Goal: Information Seeking & Learning: Learn about a topic

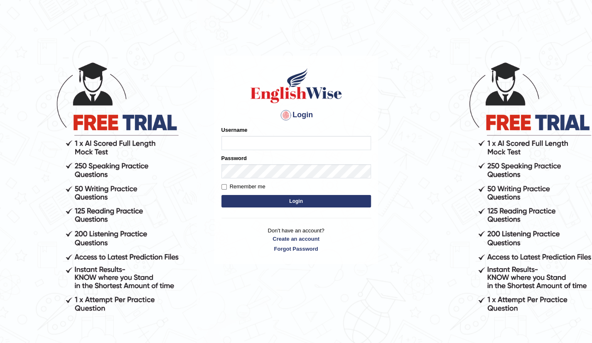
type input "Raj2512"
click at [285, 203] on button "Login" at bounding box center [295, 201] width 149 height 12
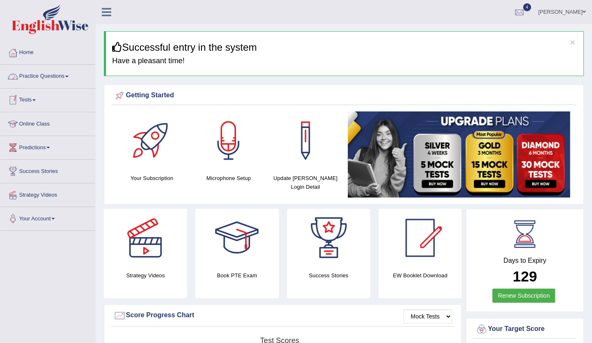
click at [53, 71] on link "Practice Questions" at bounding box center [47, 75] width 95 height 21
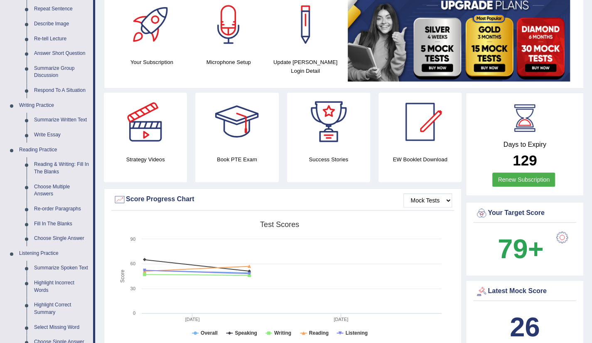
scroll to position [116, 0]
click at [63, 239] on link "Choose Single Answer" at bounding box center [61, 237] width 63 height 15
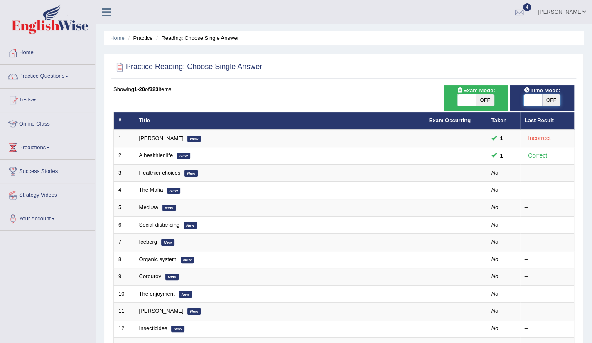
click at [532, 105] on span at bounding box center [533, 100] width 18 height 12
checkbox input "true"
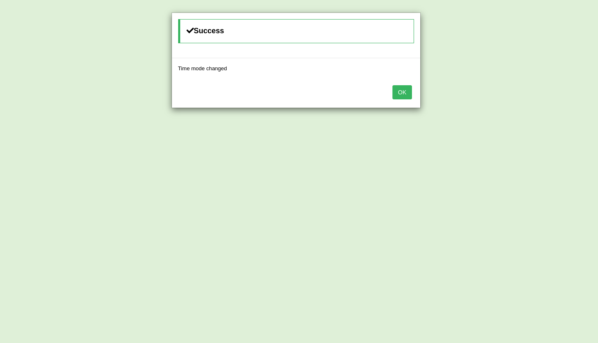
click at [396, 91] on button "OK" at bounding box center [401, 92] width 19 height 14
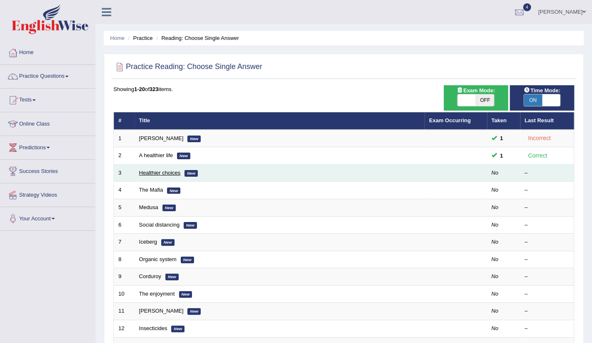
click at [152, 170] on link "Healthier choices" at bounding box center [160, 172] width 42 height 6
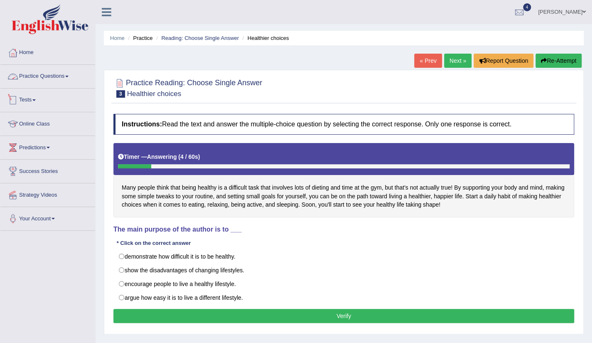
click at [52, 83] on link "Practice Questions" at bounding box center [47, 75] width 95 height 21
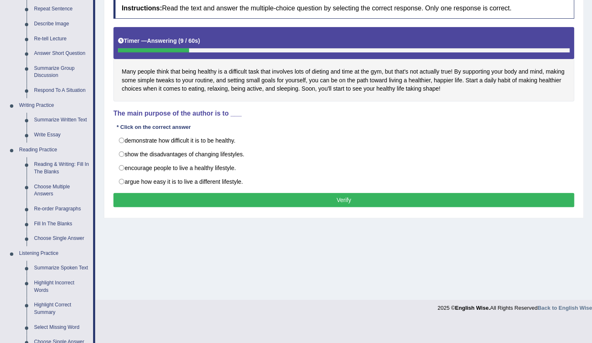
scroll to position [116, 0]
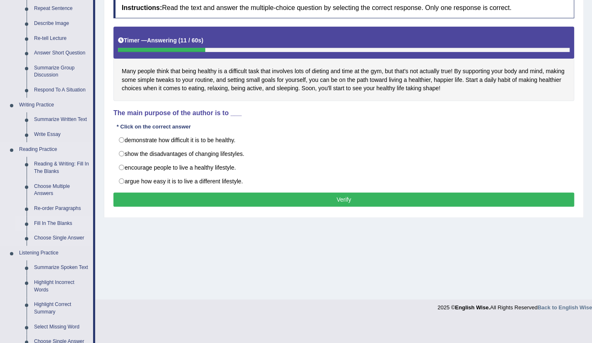
click at [64, 226] on link "Fill In The Blanks" at bounding box center [61, 223] width 63 height 15
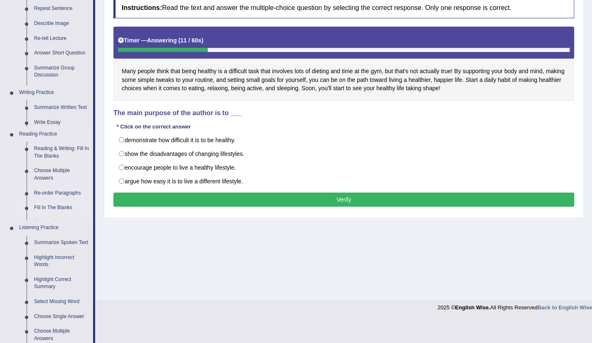
scroll to position [93, 0]
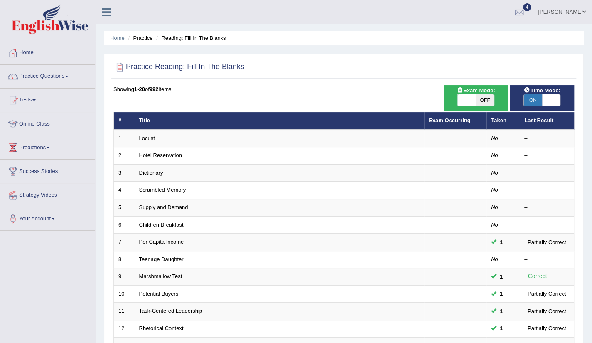
scroll to position [203, 0]
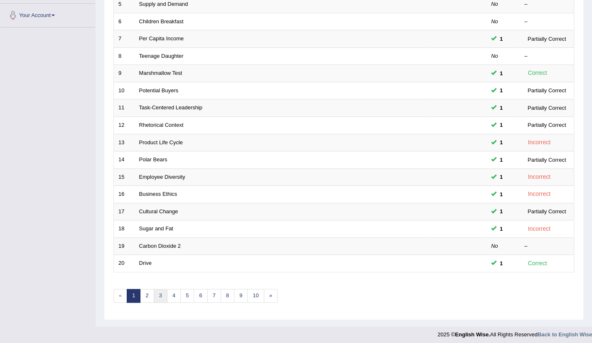
click at [154, 291] on link "3" at bounding box center [161, 296] width 14 height 14
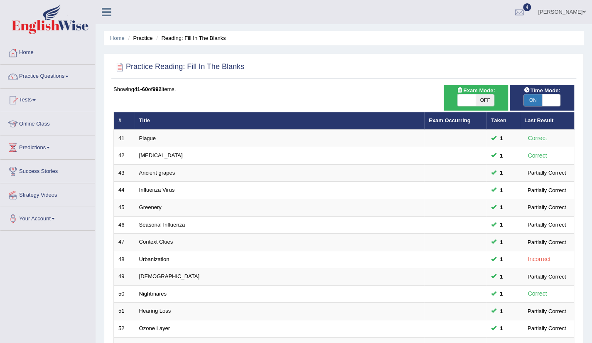
scroll to position [203, 0]
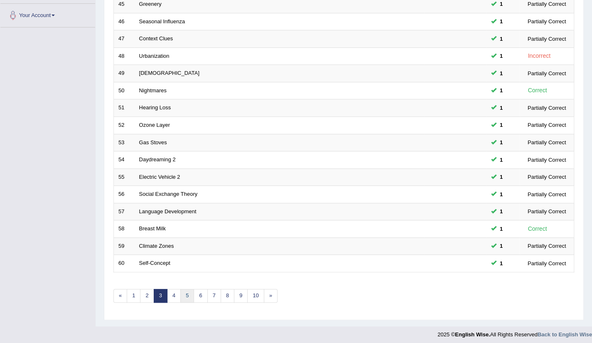
click at [185, 294] on link "5" at bounding box center [187, 296] width 14 height 14
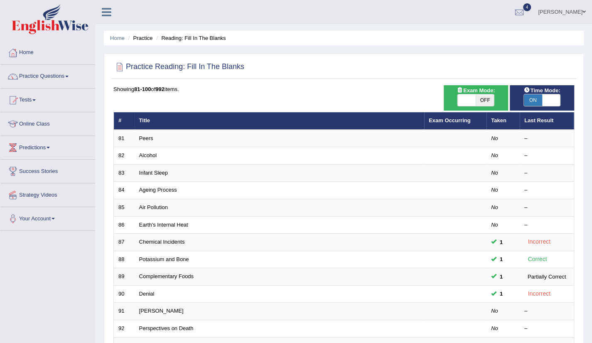
scroll to position [203, 0]
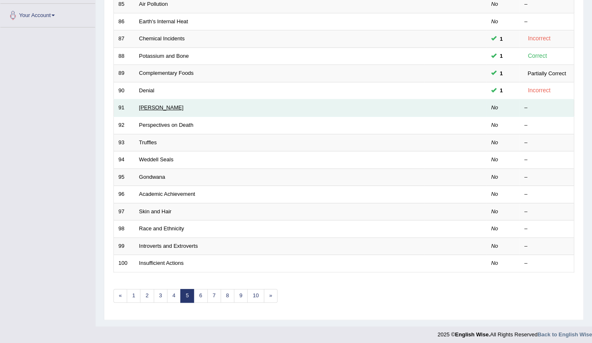
click at [154, 108] on link "Beavers" at bounding box center [161, 107] width 44 height 6
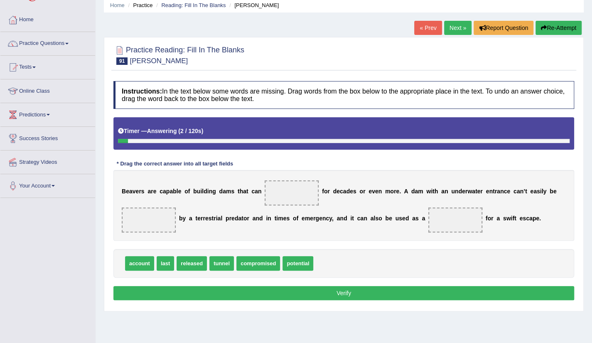
scroll to position [33, 0]
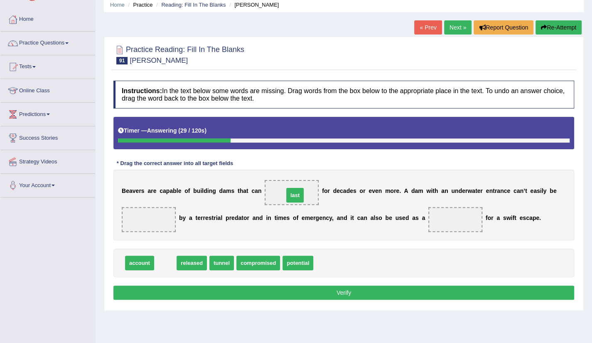
drag, startPoint x: 167, startPoint y: 262, endPoint x: 297, endPoint y: 195, distance: 146.2
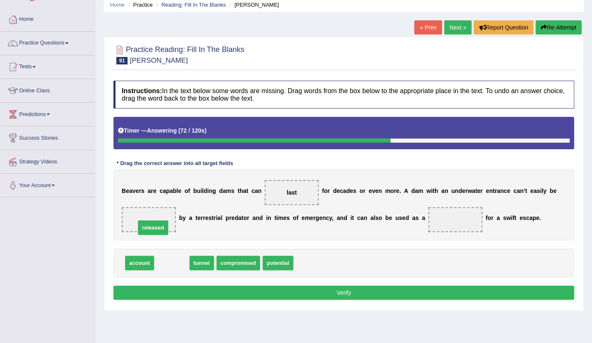
drag, startPoint x: 180, startPoint y: 260, endPoint x: 162, endPoint y: 225, distance: 39.9
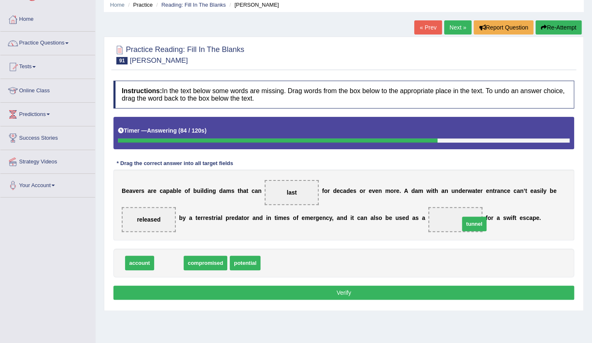
drag, startPoint x: 174, startPoint y: 263, endPoint x: 478, endPoint y: 224, distance: 306.4
click at [354, 294] on button "Verify" at bounding box center [343, 292] width 460 height 14
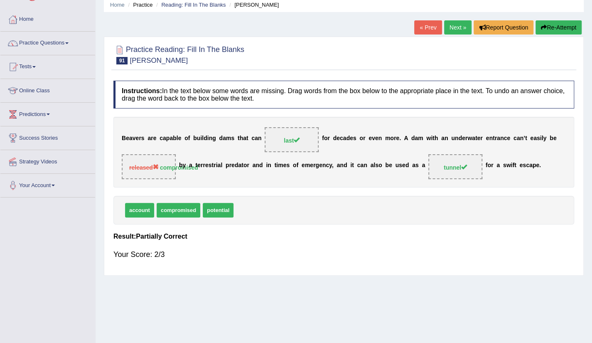
click at [453, 25] on link "Next »" at bounding box center [457, 27] width 27 height 14
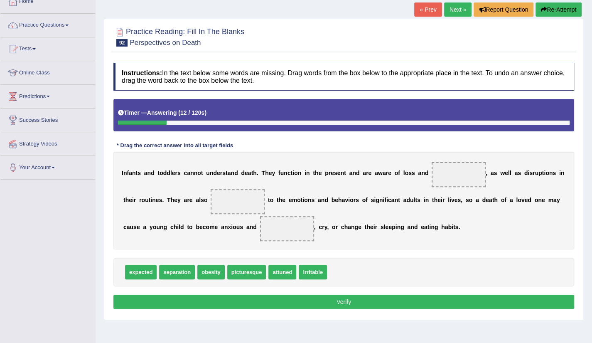
scroll to position [66, 0]
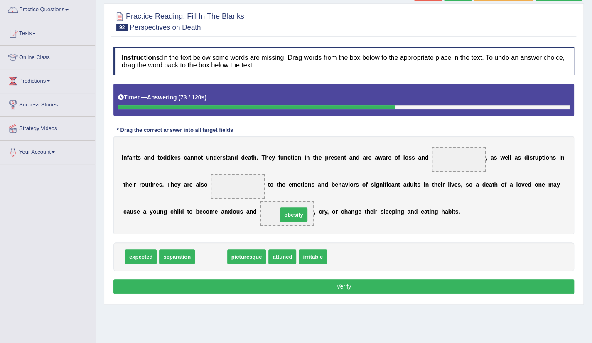
drag, startPoint x: 214, startPoint y: 257, endPoint x: 297, endPoint y: 215, distance: 92.7
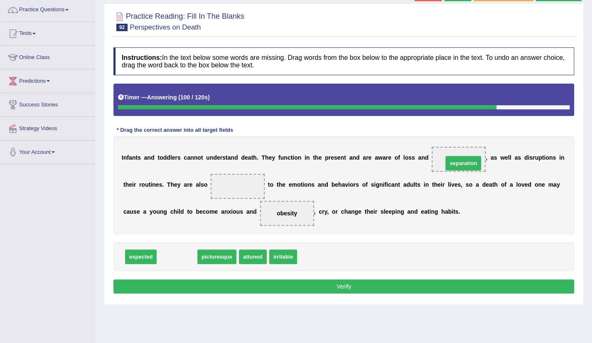
drag, startPoint x: 179, startPoint y: 257, endPoint x: 465, endPoint y: 164, distance: 301.0
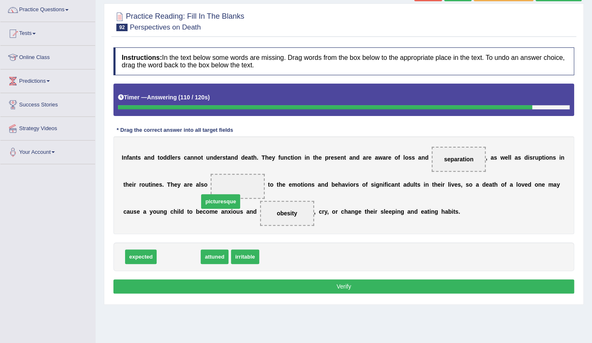
drag, startPoint x: 174, startPoint y: 257, endPoint x: 240, endPoint y: 184, distance: 98.5
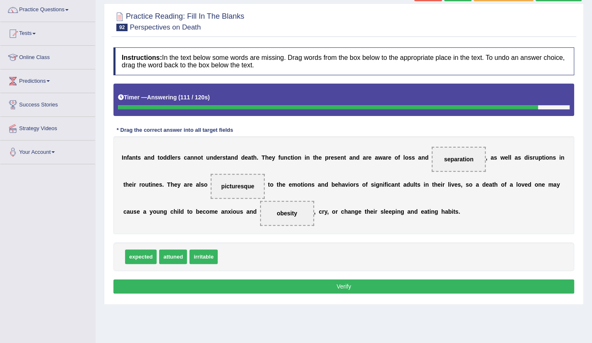
click at [337, 286] on button "Verify" at bounding box center [343, 286] width 460 height 14
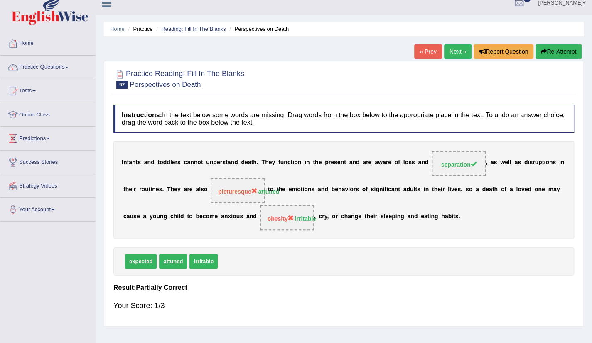
scroll to position [0, 0]
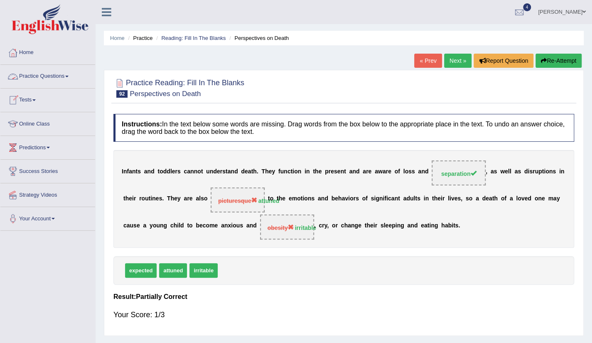
click at [52, 81] on link "Practice Questions" at bounding box center [47, 75] width 95 height 21
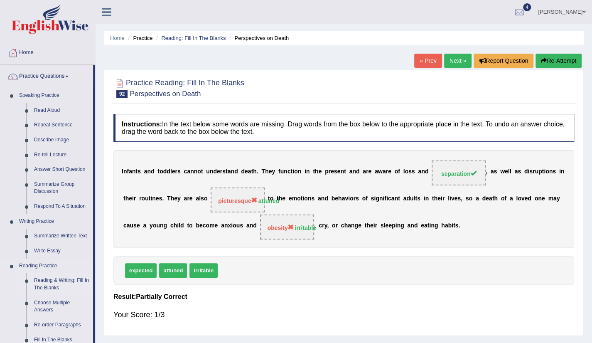
click at [58, 284] on link "Reading & Writing: Fill In The Blanks" at bounding box center [61, 284] width 63 height 22
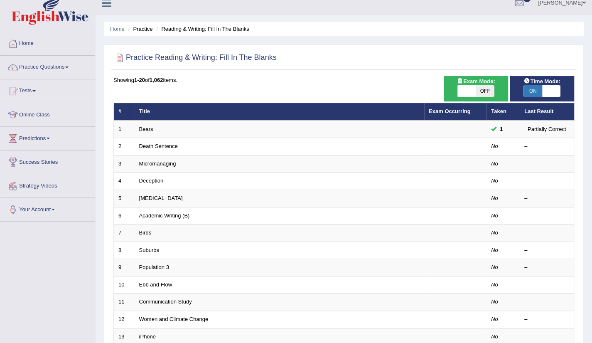
scroll to position [17, 0]
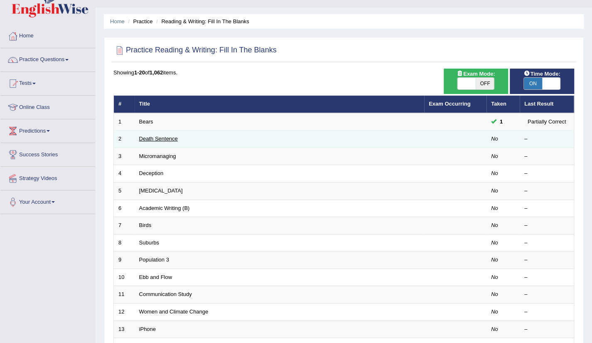
click at [159, 137] on link "Death Sentence" at bounding box center [158, 138] width 39 height 6
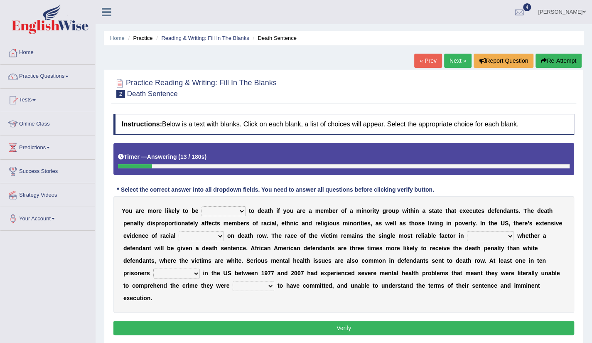
click at [242, 213] on select "penalized blamed complained sentenced" at bounding box center [223, 211] width 44 height 10
select select "penalized"
click at [201, 206] on select "penalized blamed complained sentenced" at bounding box center [223, 211] width 44 height 10
click at [242, 211] on select "penalized blamed complained sentenced" at bounding box center [223, 211] width 44 height 10
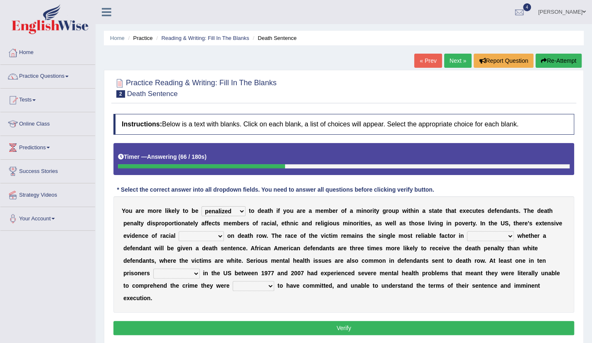
click at [222, 239] on select "bias equality appearance background" at bounding box center [201, 236] width 45 height 10
select select "background"
click at [179, 231] on select "bias equality appearance background" at bounding box center [201, 236] width 45 height 10
click at [510, 236] on select "determining adjoining undermining examining" at bounding box center [490, 236] width 47 height 10
select select "determining"
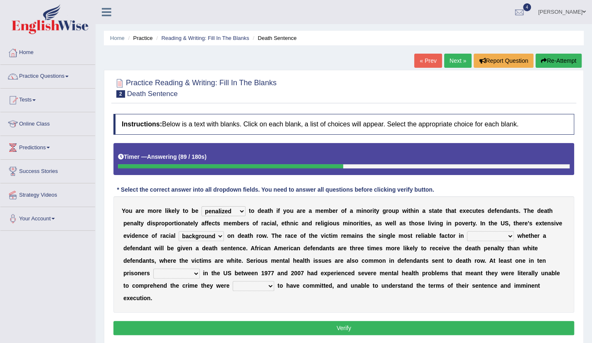
click at [467, 231] on select "determining adjoining undermining examining" at bounding box center [490, 236] width 47 height 10
click at [196, 274] on select "electrocuted persecuted executed captured" at bounding box center [176, 273] width 47 height 10
select select "persecuted"
click at [153, 268] on select "electrocuted persecuted executed captured" at bounding box center [176, 273] width 47 height 10
click at [193, 274] on select "electrocuted persecuted executed captured" at bounding box center [176, 273] width 47 height 10
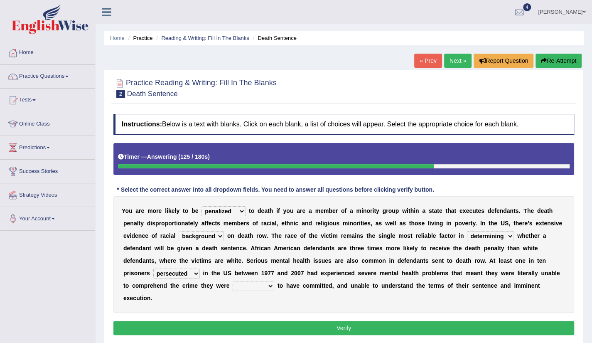
click at [193, 274] on select "electrocuted persecuted executed captured" at bounding box center [176, 273] width 47 height 10
click at [271, 287] on select "alleged acclaimed persuaded claimed" at bounding box center [254, 286] width 42 height 10
select select "alleged"
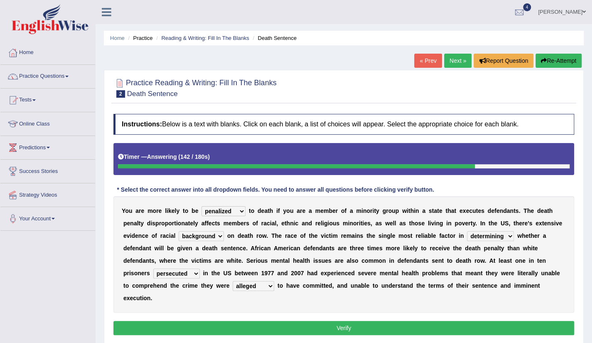
click at [233, 281] on select "alleged acclaimed persuaded claimed" at bounding box center [254, 286] width 42 height 10
click at [349, 321] on button "Verify" at bounding box center [343, 328] width 460 height 14
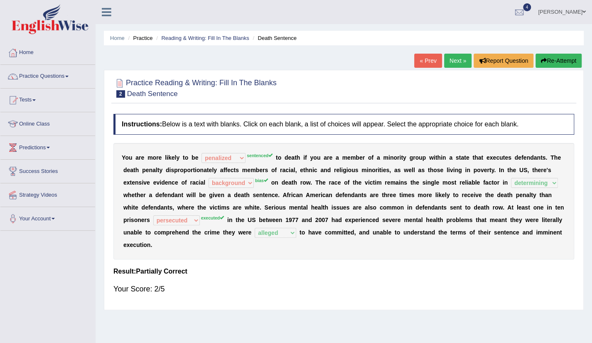
click at [178, 148] on div "Y o u a r e m o r e l i k e l y t o b e penalized blamed complained sentenced s…" at bounding box center [343, 201] width 460 height 116
click at [42, 79] on link "Practice Questions" at bounding box center [47, 75] width 95 height 21
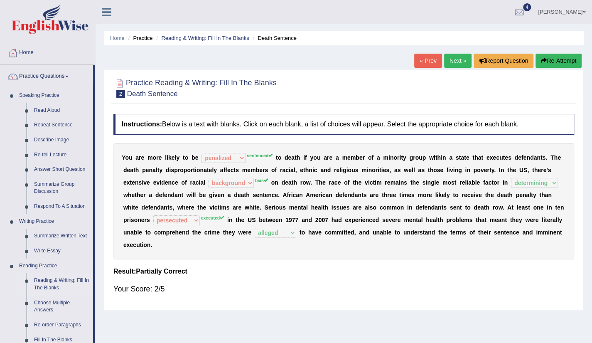
click at [52, 283] on link "Reading & Writing: Fill In The Blanks" at bounding box center [61, 284] width 63 height 22
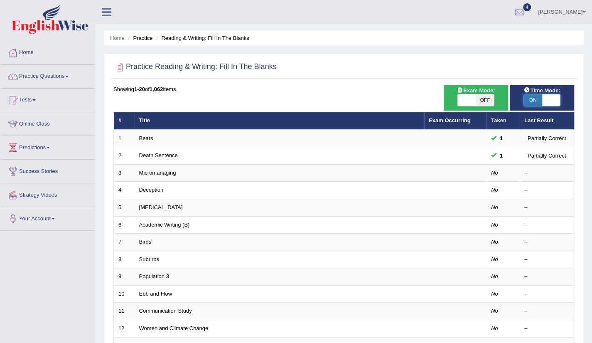
click at [551, 101] on span at bounding box center [551, 100] width 18 height 12
checkbox input "false"
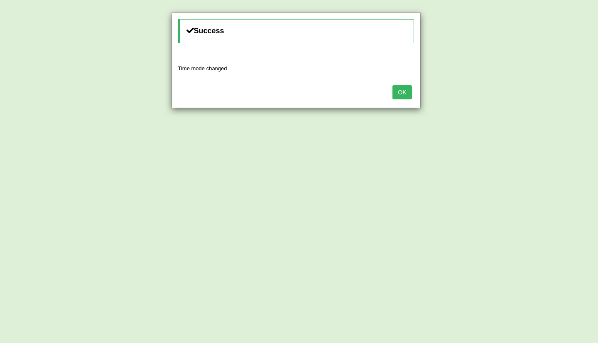
click at [408, 91] on button "OK" at bounding box center [401, 92] width 19 height 14
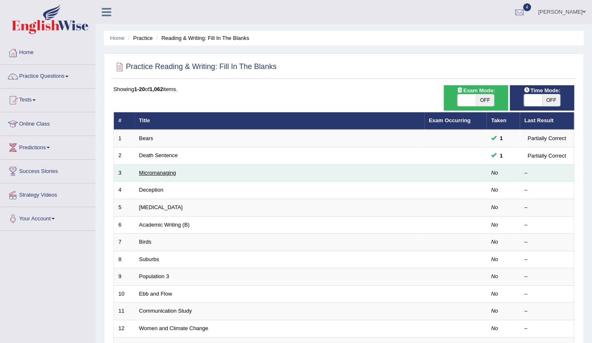
click at [171, 173] on link "Micromanaging" at bounding box center [157, 172] width 37 height 6
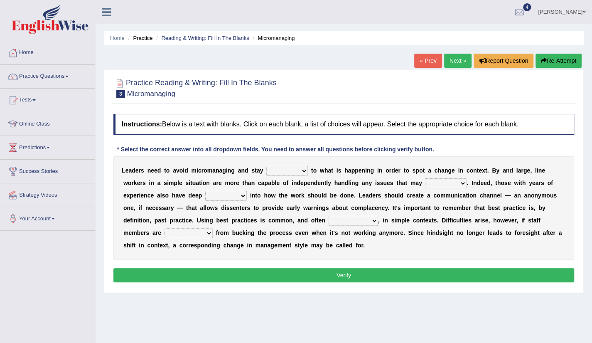
click at [304, 170] on select "complied connected precise concise" at bounding box center [287, 171] width 42 height 10
select select "connected"
click at [266, 166] on select "complied connected precise concise" at bounding box center [287, 171] width 42 height 10
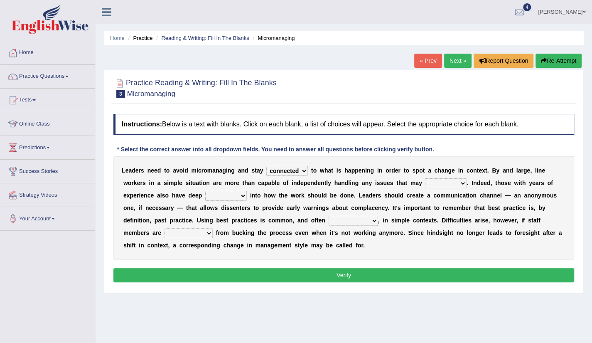
click at [463, 179] on select "apprise rise encounter arise" at bounding box center [446, 183] width 42 height 10
select select "arise"
click at [425, 178] on select "apprise rise encounter arise" at bounding box center [446, 183] width 42 height 10
click at [243, 196] on select "incursion insight indignity indication" at bounding box center [226, 196] width 42 height 10
select select "insight"
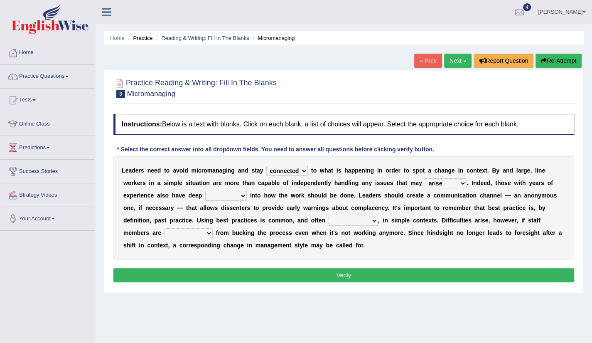
click at [205, 191] on select "incursion insight indignity indication" at bounding box center [226, 196] width 42 height 10
click at [375, 222] on select "inappropriate apprehensive appropriate forbidden" at bounding box center [352, 220] width 49 height 10
select select "apprehensive"
click at [328, 215] on select "inappropriate apprehensive appropriate forbidden" at bounding box center [352, 220] width 49 height 10
click at [209, 234] on select "disarranged disinclined discouraged disintegrated" at bounding box center [188, 233] width 48 height 10
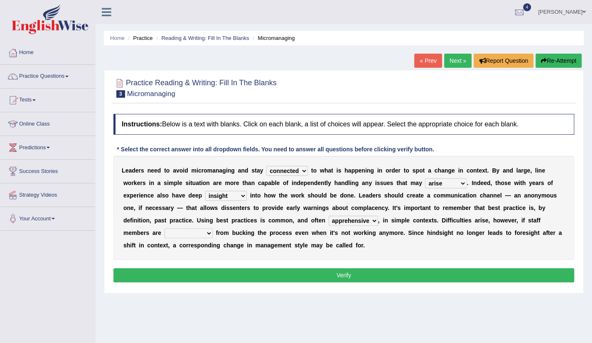
select select "disinclined"
click at [164, 228] on select "disarranged disinclined discouraged disintegrated" at bounding box center [188, 233] width 48 height 10
click at [351, 272] on button "Verify" at bounding box center [343, 275] width 460 height 14
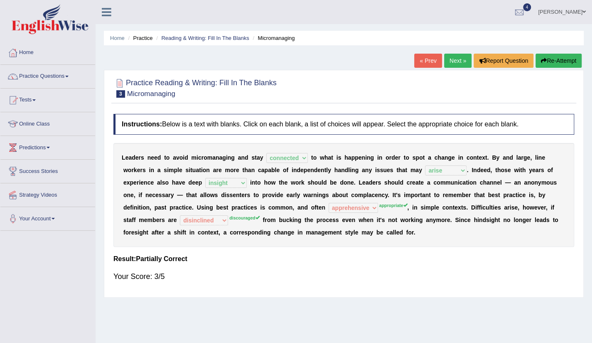
click at [455, 66] on link "Next »" at bounding box center [457, 61] width 27 height 14
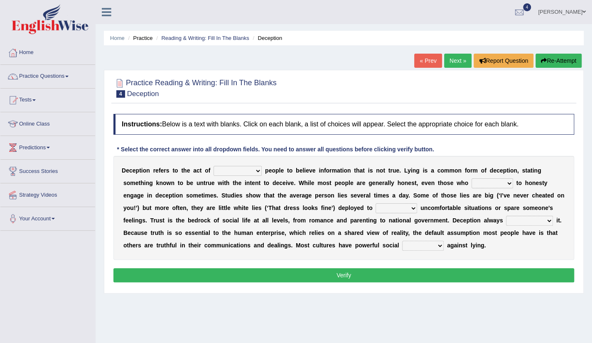
scroll to position [17, 0]
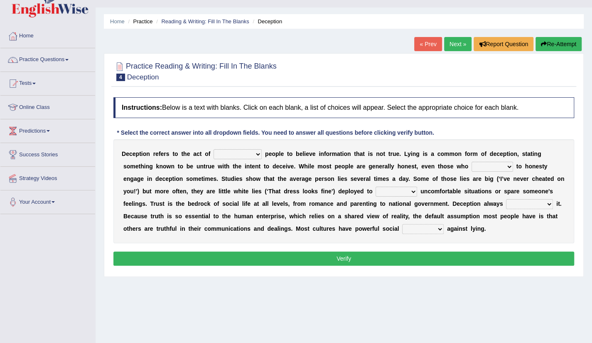
click at [259, 156] on select "discouraging forbidding detecting encouraging" at bounding box center [237, 154] width 48 height 10
select select "discouraging"
click at [213, 149] on select "discouraging forbidding detecting encouraging" at bounding box center [237, 154] width 48 height 10
click at [508, 167] on select "describe prescribe inscribe subscribe" at bounding box center [492, 167] width 42 height 10
select select "describe"
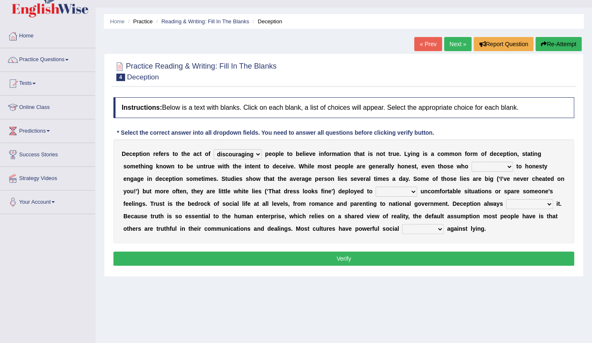
click at [471, 162] on select "describe prescribe inscribe subscribe" at bounding box center [492, 167] width 42 height 10
click at [413, 193] on select "contest illuminate disguise avoid" at bounding box center [396, 191] width 42 height 10
select select "illuminate"
click at [375, 186] on select "contest illuminate disguise avoid" at bounding box center [396, 191] width 42 height 10
click at [548, 204] on select "undermines underscores undertakes underwrites" at bounding box center [529, 204] width 47 height 10
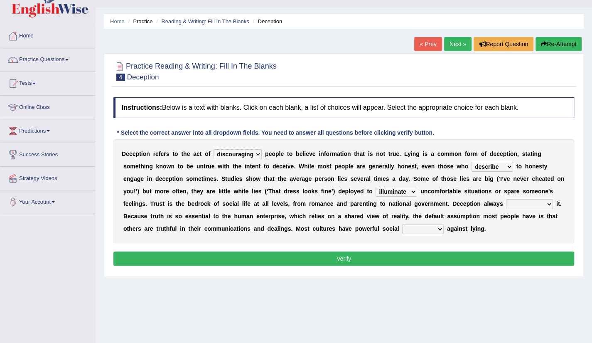
select select "undermines"
click at [506, 199] on select "undermines underscores undertakes underwrites" at bounding box center [529, 204] width 47 height 10
click at [441, 230] on select "ejections sanctions fractions inductions" at bounding box center [423, 229] width 42 height 10
select select "fractions"
click at [402, 224] on select "ejections sanctions fractions inductions" at bounding box center [423, 229] width 42 height 10
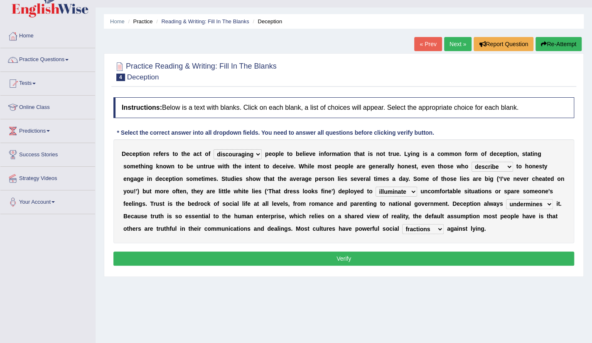
click at [384, 255] on button "Verify" at bounding box center [343, 258] width 460 height 14
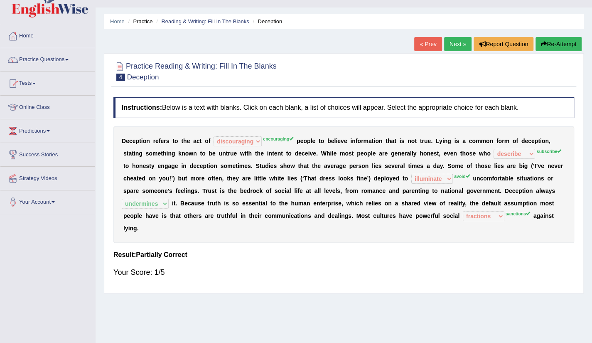
click at [455, 49] on link "Next »" at bounding box center [457, 44] width 27 height 14
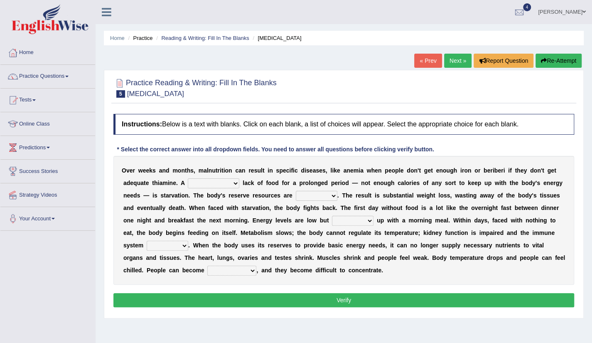
click at [238, 184] on select "severe distinguishing proper distinctive" at bounding box center [213, 183] width 51 height 10
select select "proper"
click at [188, 178] on select "severe distinguishing proper distinctive" at bounding box center [213, 183] width 51 height 10
click at [330, 197] on select "obsoleted depleted pelleted deleted" at bounding box center [317, 196] width 42 height 10
select select "depleted"
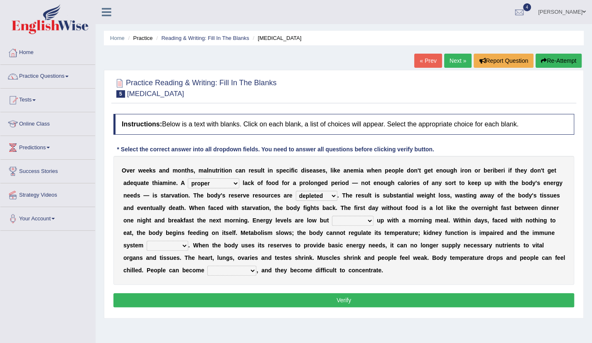
click at [296, 191] on select "obsoleted depleted pelleted deleted" at bounding box center [317, 196] width 42 height 10
click at [370, 223] on select "feed come chill pick" at bounding box center [353, 220] width 42 height 10
select select "come"
click at [332, 215] on select "feed come chill pick" at bounding box center [353, 220] width 42 height 10
click at [184, 242] on select "deepens deafens weakens surpasses" at bounding box center [168, 245] width 42 height 10
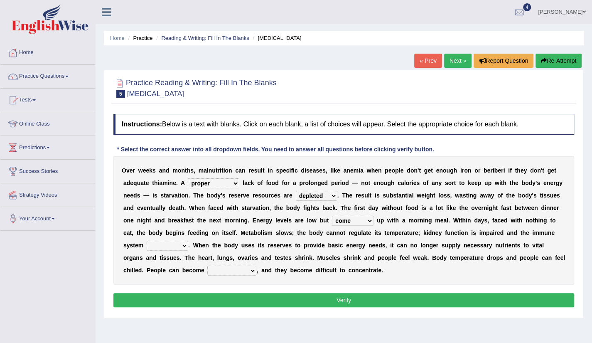
select select "weakens"
click at [147, 240] on select "deepens deafens weakens surpasses" at bounding box center [168, 245] width 42 height 10
click at [231, 273] on select "irritable commutable indisputable transportable" at bounding box center [231, 270] width 49 height 10
select select "irritable"
click at [207, 265] on select "irritable commutable indisputable transportable" at bounding box center [231, 270] width 49 height 10
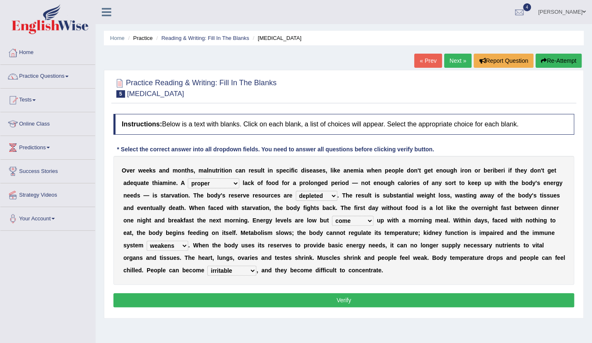
click at [338, 300] on button "Verify" at bounding box center [343, 300] width 460 height 14
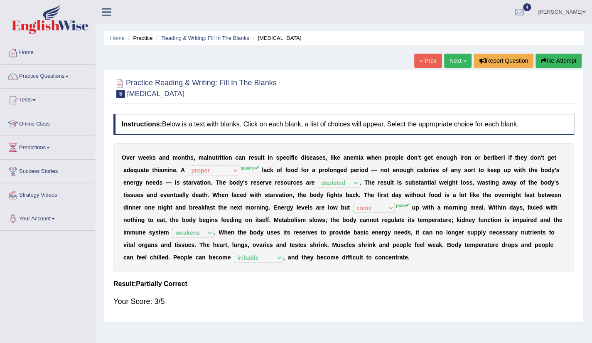
click at [455, 64] on link "Next »" at bounding box center [457, 61] width 27 height 14
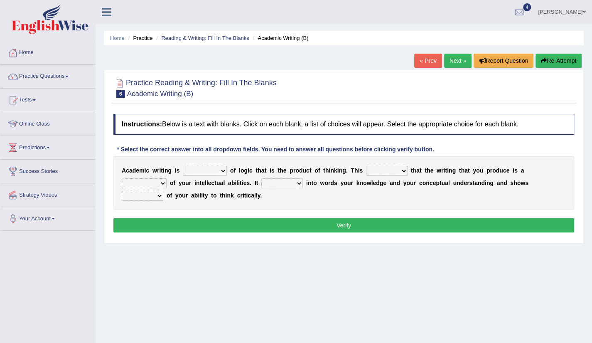
scroll to position [17, 0]
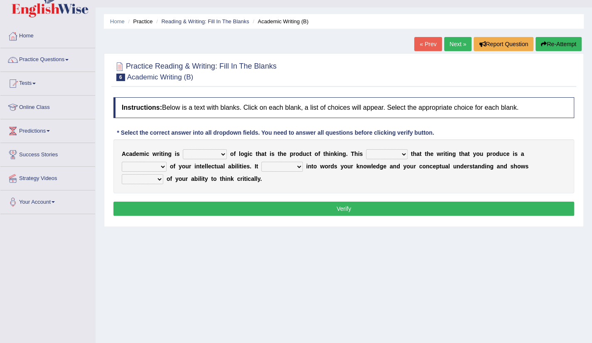
click at [224, 156] on select "expectation entitlement expression exchange" at bounding box center [205, 154] width 44 height 10
click at [225, 155] on select "expectation entitlement expression exchange" at bounding box center [205, 154] width 44 height 10
select select "expression"
click at [183, 149] on select "expectation entitlement expression exchange" at bounding box center [205, 154] width 44 height 10
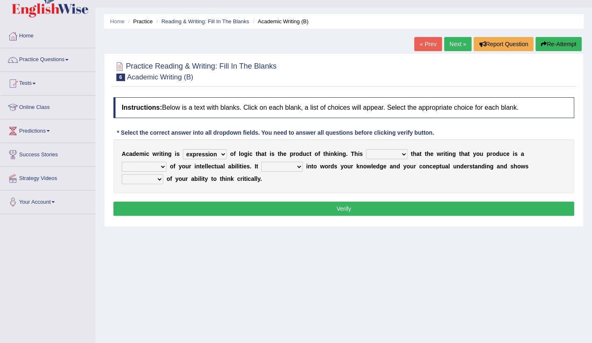
click at [406, 156] on select "means questions stipulates answers" at bounding box center [387, 154] width 42 height 10
click at [366, 149] on select "means questions stipulates answers" at bounding box center [387, 154] width 42 height 10
click at [401, 155] on select "means questions stipulates answers" at bounding box center [387, 154] width 42 height 10
select select "means"
click at [366, 149] on select "means questions stipulates answers" at bounding box center [387, 154] width 42 height 10
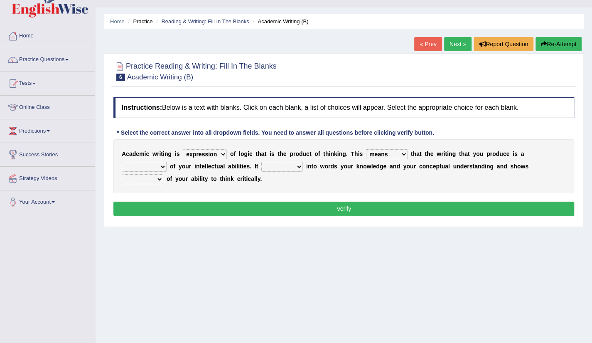
click at [163, 167] on select "redundancy mission credit reflection" at bounding box center [144, 167] width 45 height 10
select select "reflection"
click at [122, 162] on select "redundancy mission credit reflection" at bounding box center [144, 167] width 45 height 10
click at [299, 168] on select "enriches shows allows puts" at bounding box center [282, 167] width 42 height 10
click at [173, 216] on div "Instructions: Below is a text with blanks. Click on each blank, a list of choic…" at bounding box center [343, 157] width 465 height 129
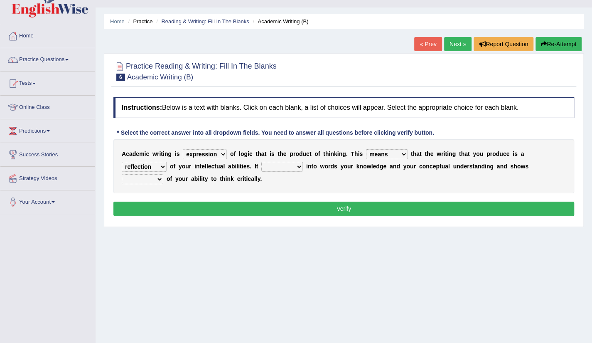
click at [159, 183] on select "hassle excuse capacity evidence" at bounding box center [143, 179] width 42 height 10
select select "evidence"
click at [122, 174] on select "hassle excuse capacity evidence" at bounding box center [143, 179] width 42 height 10
click at [299, 166] on select "enriches shows allows puts" at bounding box center [282, 167] width 42 height 10
select select "puts"
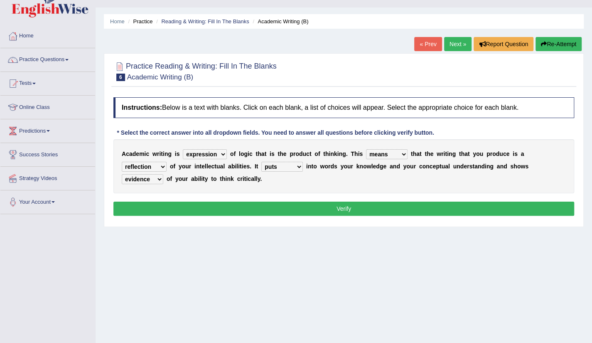
click at [261, 162] on select "enriches shows allows puts" at bounding box center [282, 167] width 42 height 10
click at [331, 209] on button "Verify" at bounding box center [343, 208] width 460 height 14
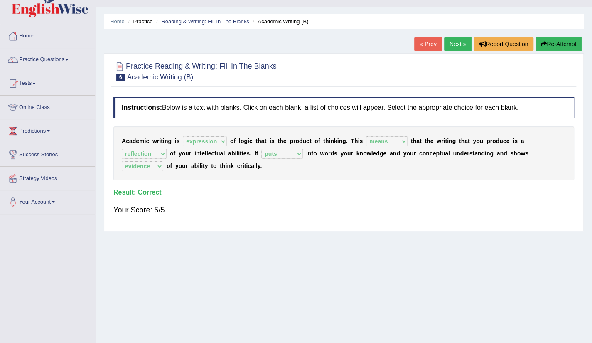
click at [447, 51] on link "Next »" at bounding box center [457, 44] width 27 height 14
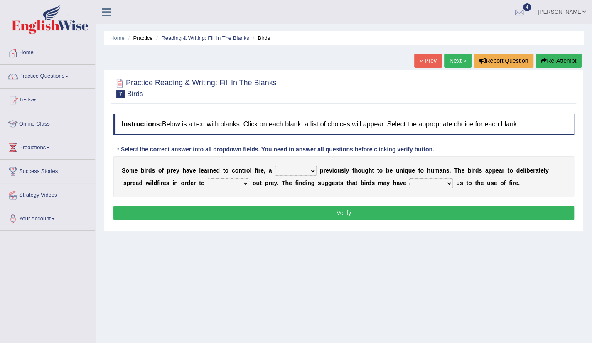
click at [313, 172] on select "question profile tale skill" at bounding box center [296, 171] width 42 height 10
click at [243, 237] on div "Home Practice Reading & Writing: Fill In The Blanks Birds « Prev Next » Report …" at bounding box center [344, 207] width 496 height 415
click at [246, 183] on select "prevent limit span flush" at bounding box center [229, 183] width 42 height 10
select select "prevent"
click at [208, 178] on select "prevent limit span flush" at bounding box center [229, 183] width 42 height 10
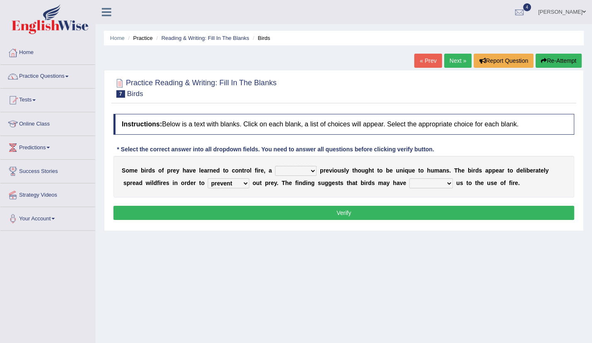
click at [447, 181] on select "prophesied beaten transmitted forced" at bounding box center [431, 183] width 44 height 10
select select "prophesied"
click at [409, 178] on select "prophesied beaten transmitted forced" at bounding box center [431, 183] width 44 height 10
click at [314, 173] on select "question profile tale skill" at bounding box center [296, 171] width 42 height 10
select select "question"
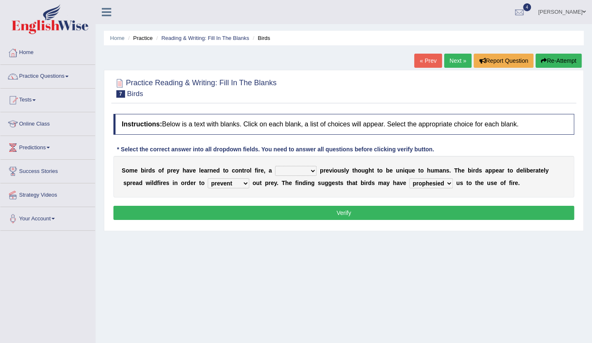
click at [275, 166] on select "question profile tale skill" at bounding box center [296, 171] width 42 height 10
click at [315, 170] on select "question profile tale skill" at bounding box center [296, 171] width 42 height 10
click at [343, 210] on button "Verify" at bounding box center [343, 213] width 460 height 14
